Goal: Transaction & Acquisition: Purchase product/service

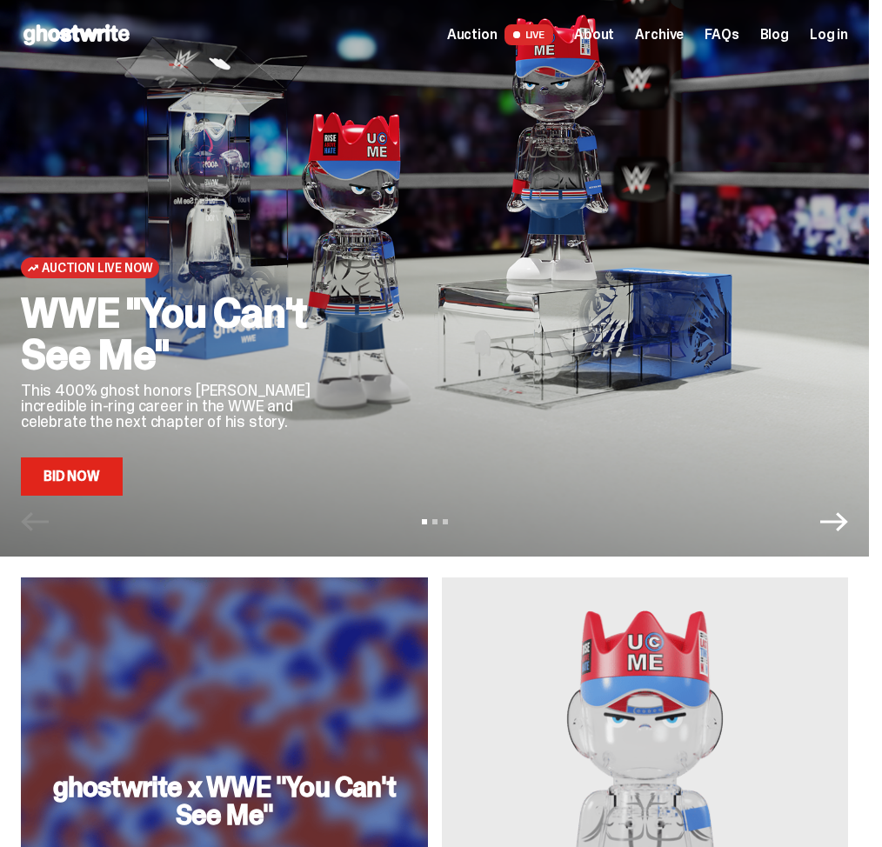
click at [383, 379] on div "Auction Live Now WWE "You Can't See Me" This 400% ghost honors [PERSON_NAME] in…" at bounding box center [434, 321] width 827 height 350
click at [101, 491] on link "Bid Now" at bounding box center [72, 476] width 102 height 38
